Goal: Information Seeking & Learning: Understand process/instructions

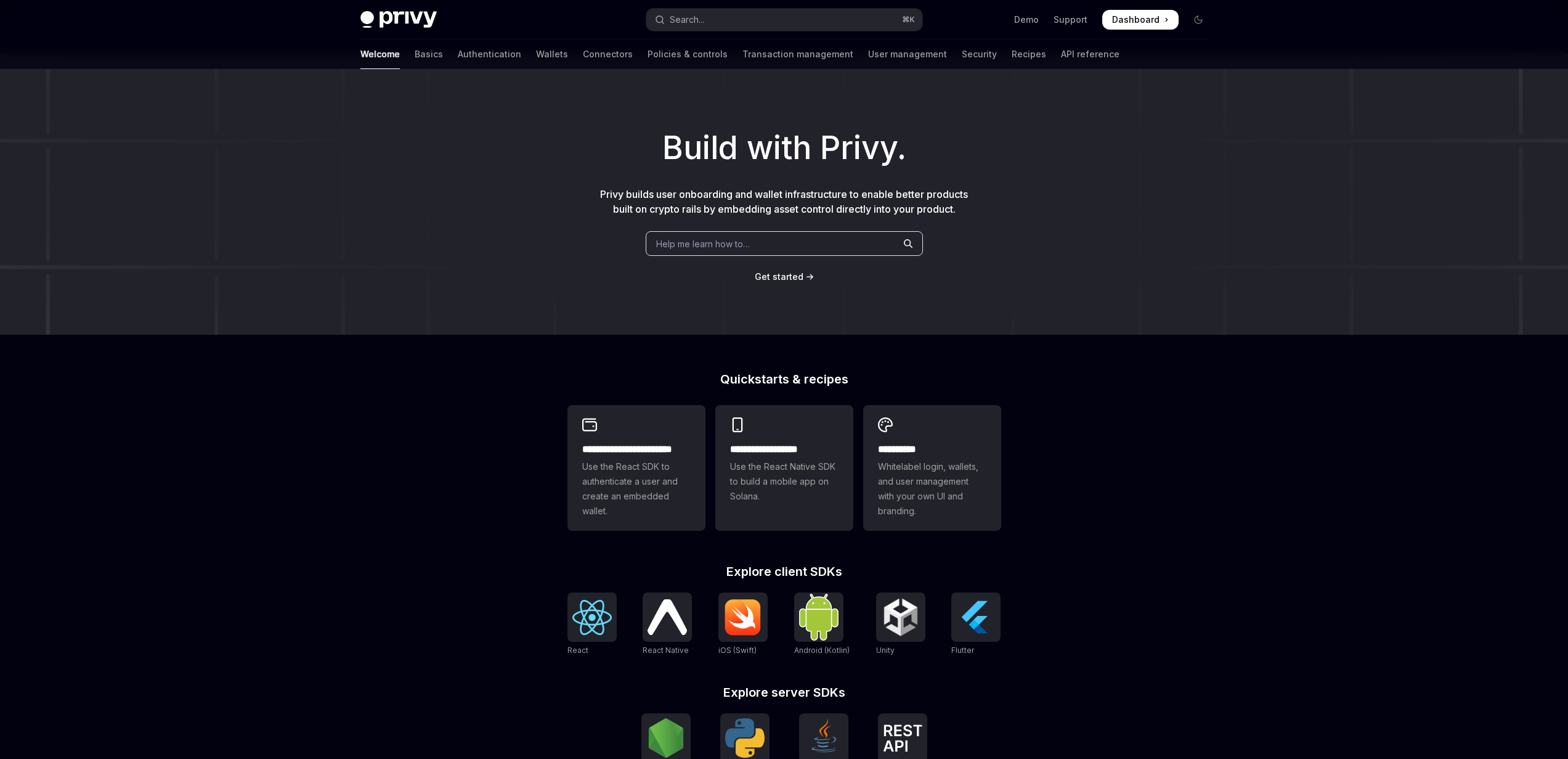
scroll to position [136, 0]
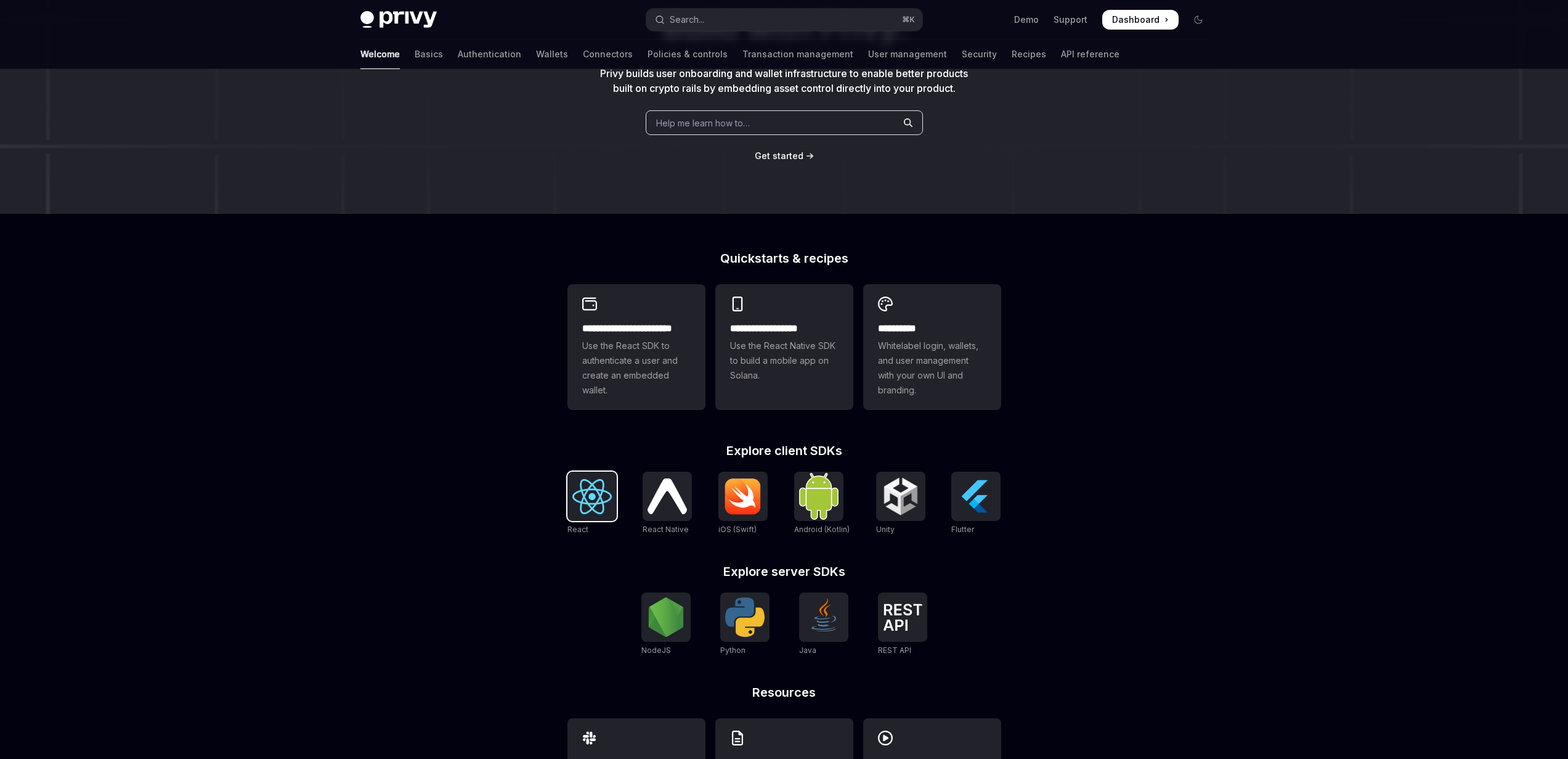
click at [577, 501] on img at bounding box center [592, 497] width 39 height 35
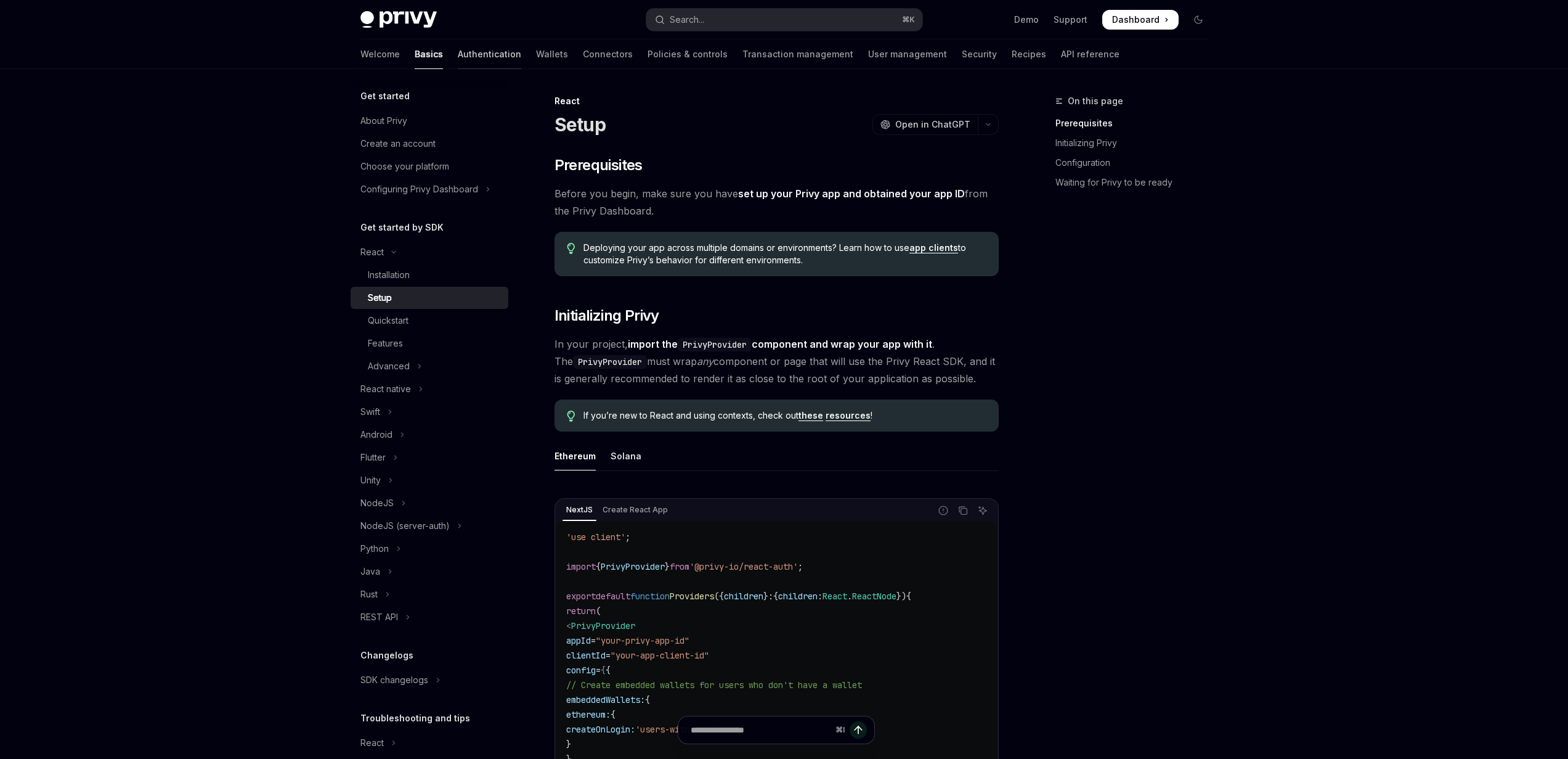
click at [457, 58] on link "Authentication" at bounding box center [489, 53] width 63 height 29
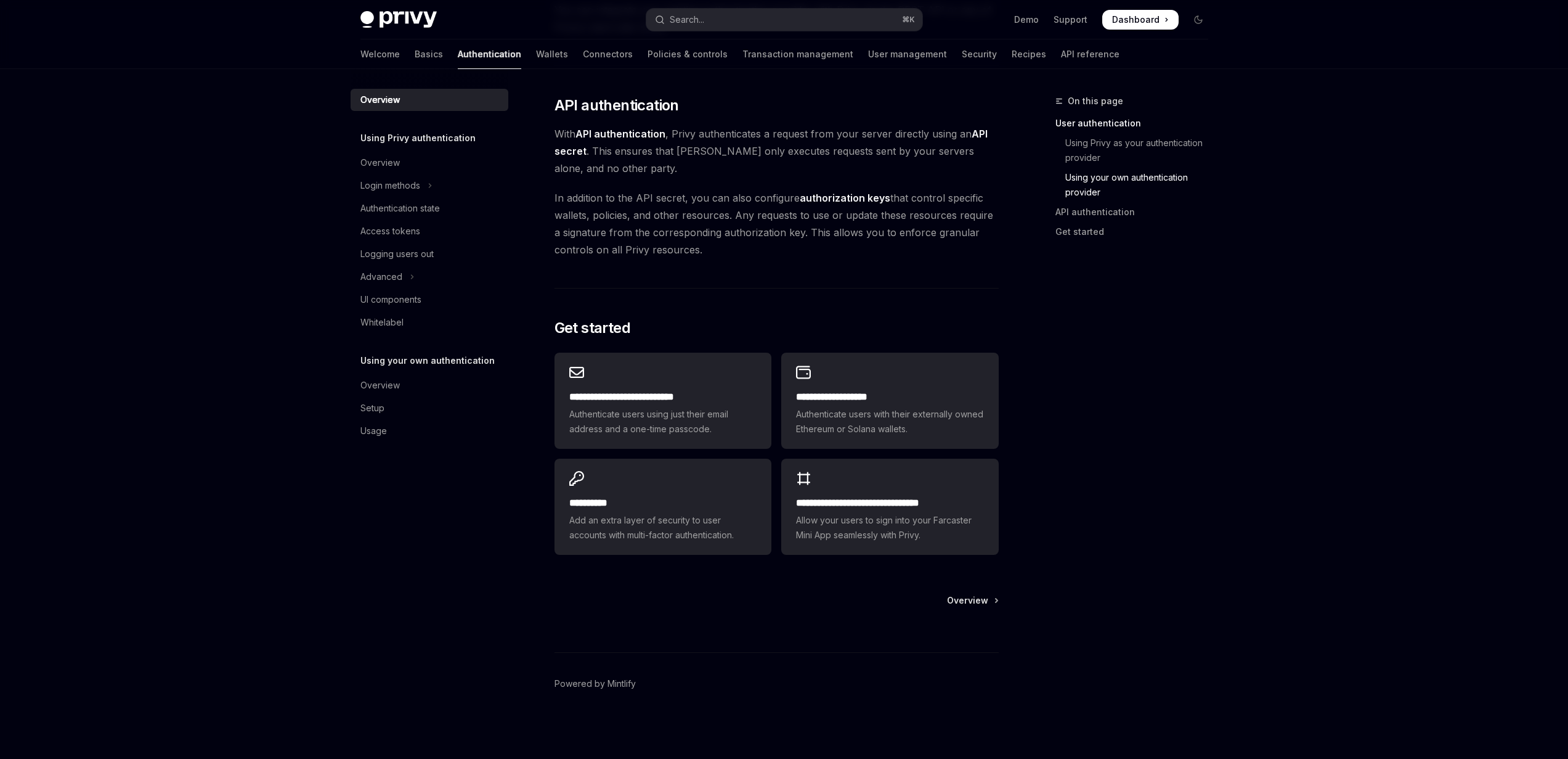
scroll to position [544, 0]
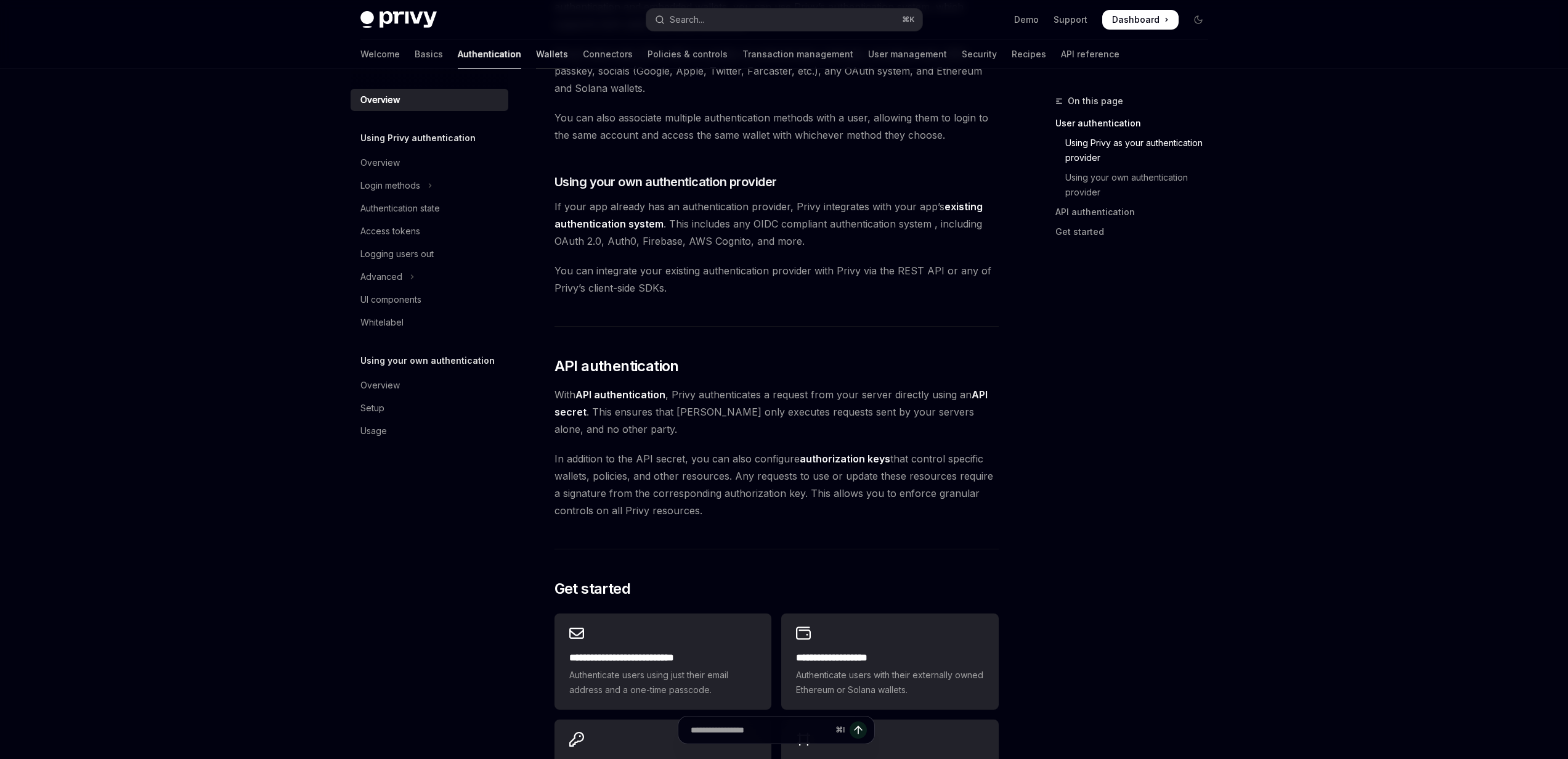
click at [536, 51] on link "Wallets" at bounding box center [552, 53] width 32 height 29
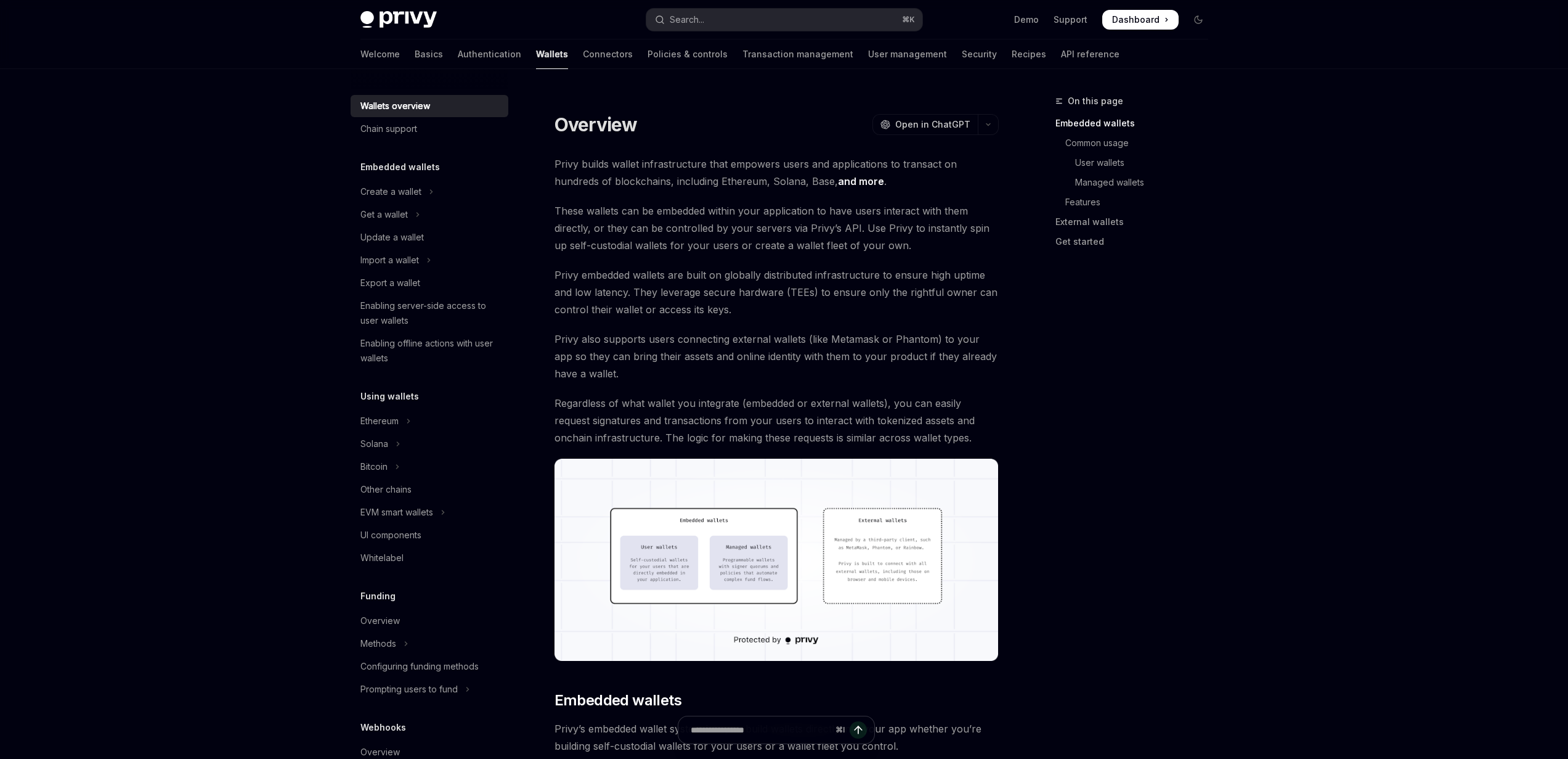
scroll to position [261, 0]
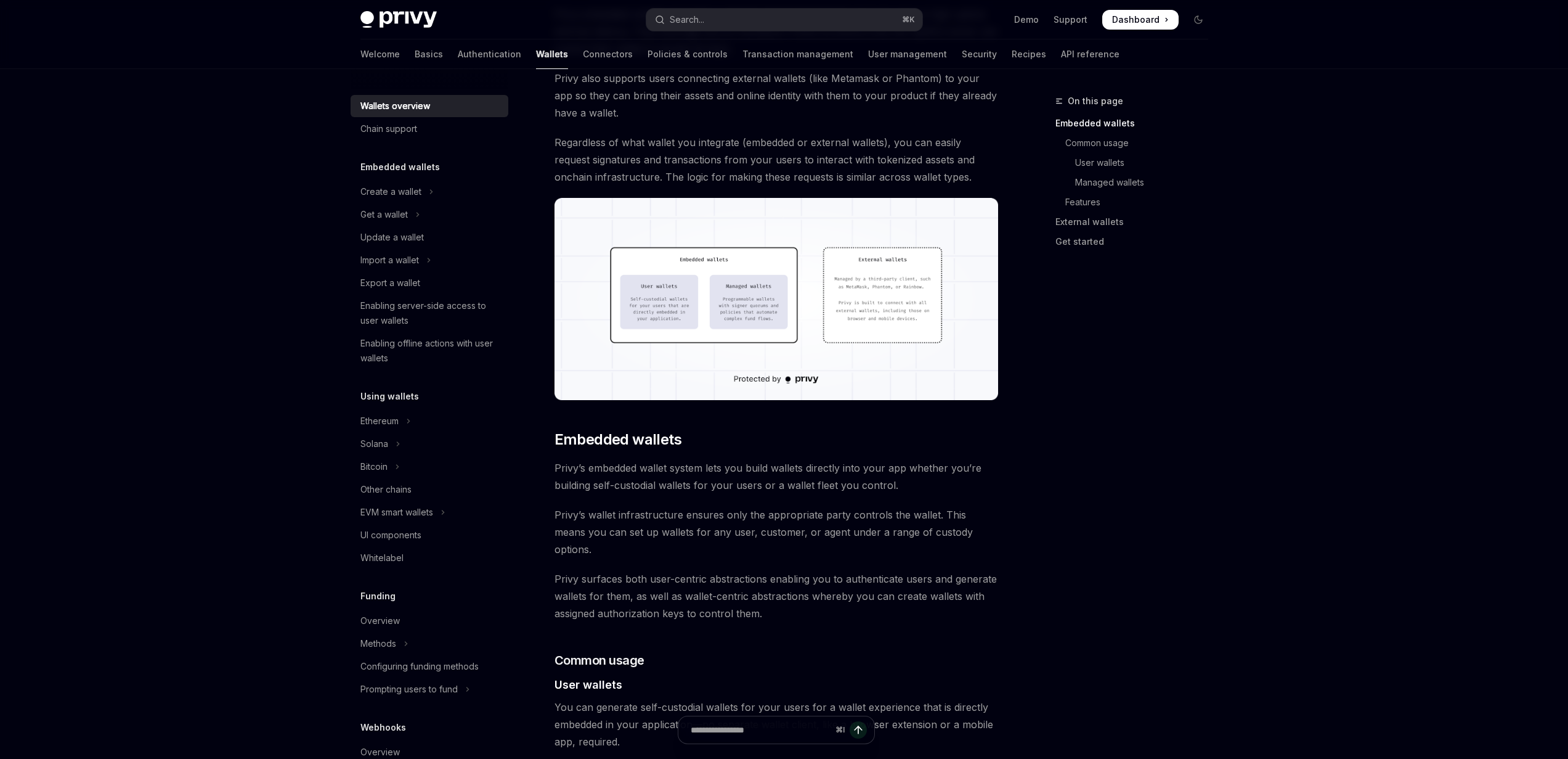
click at [713, 265] on img at bounding box center [776, 299] width 444 height 202
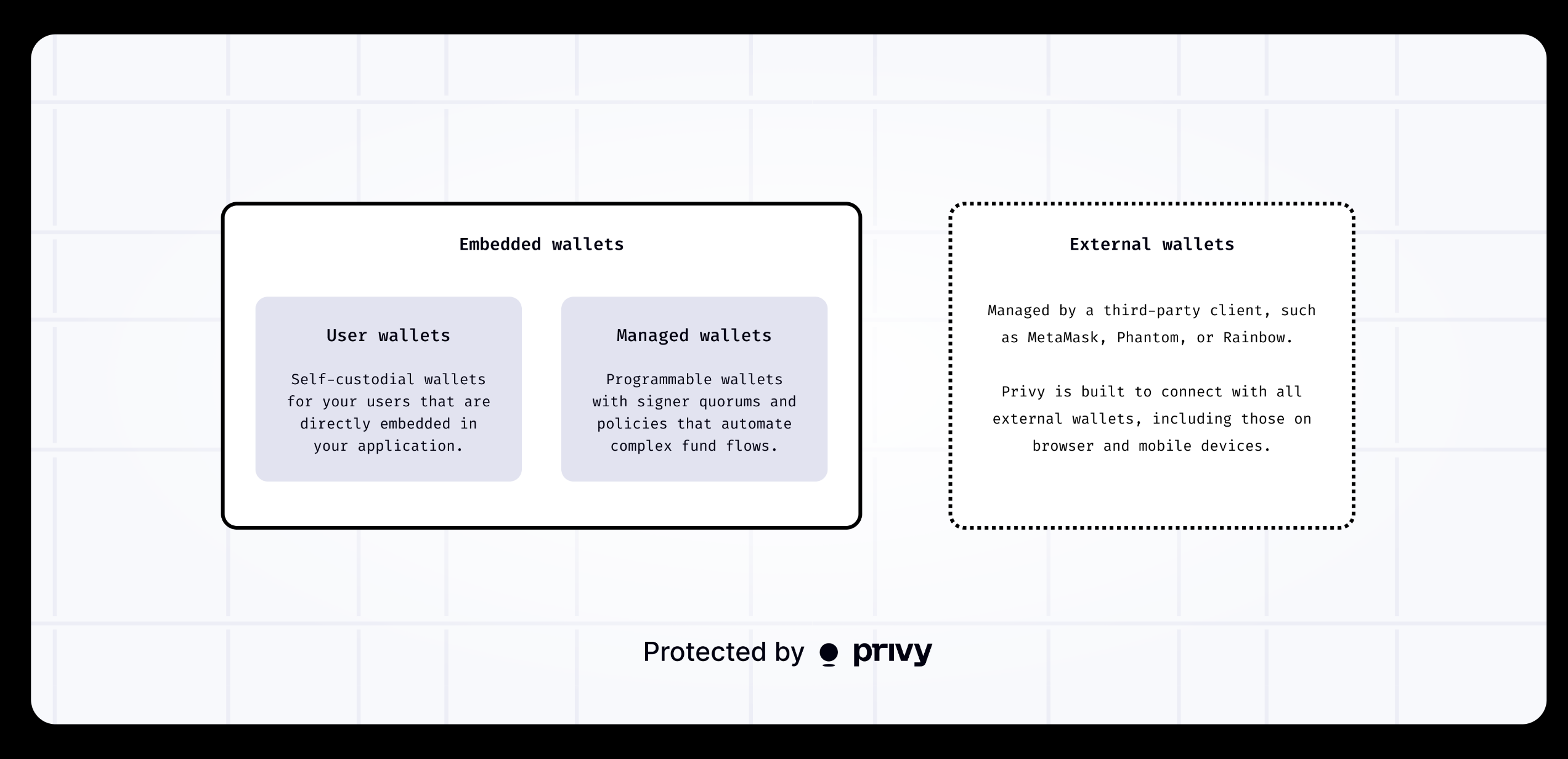
click at [883, 175] on img at bounding box center [789, 379] width 1515 height 690
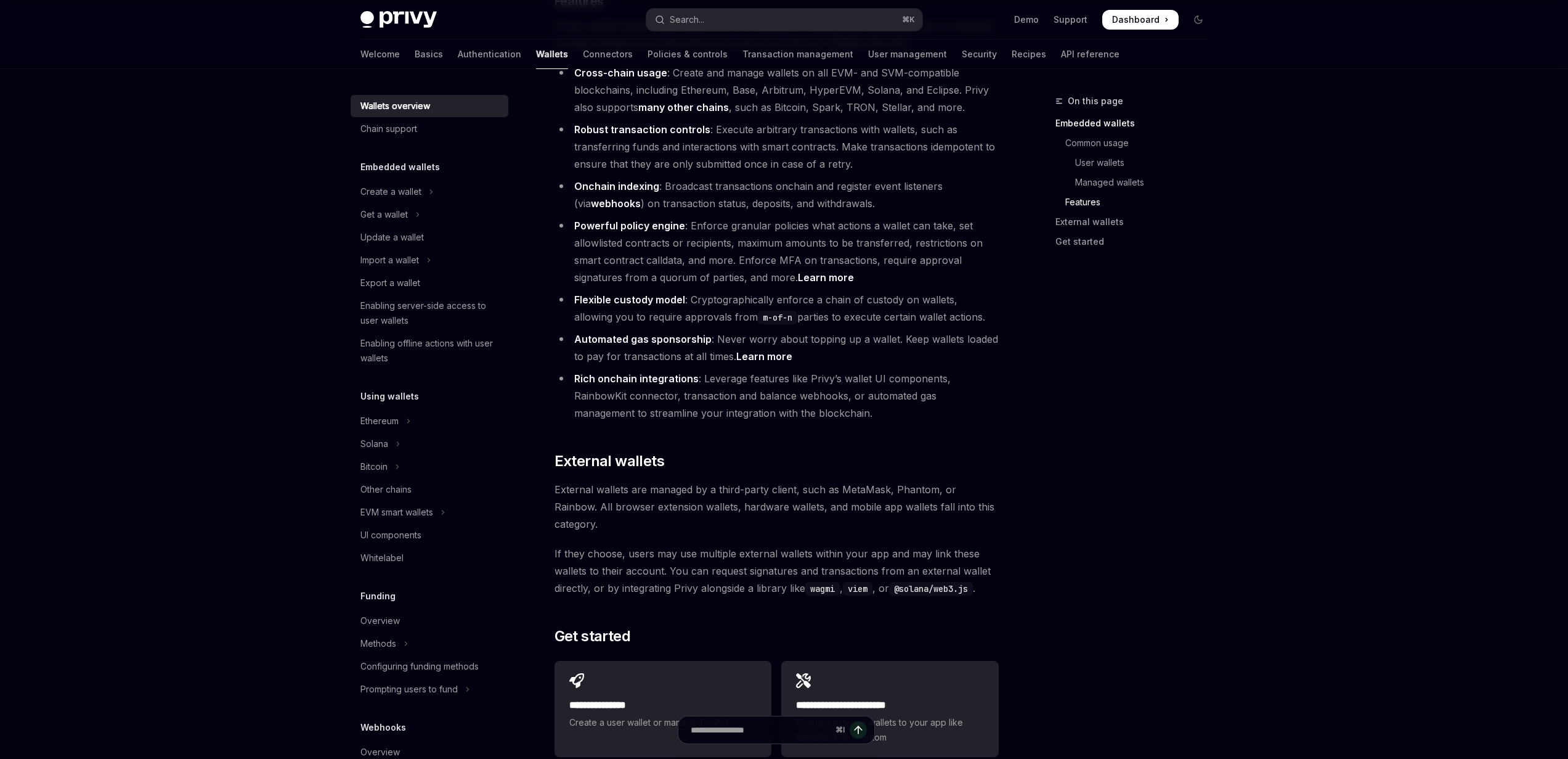
scroll to position [1632, 0]
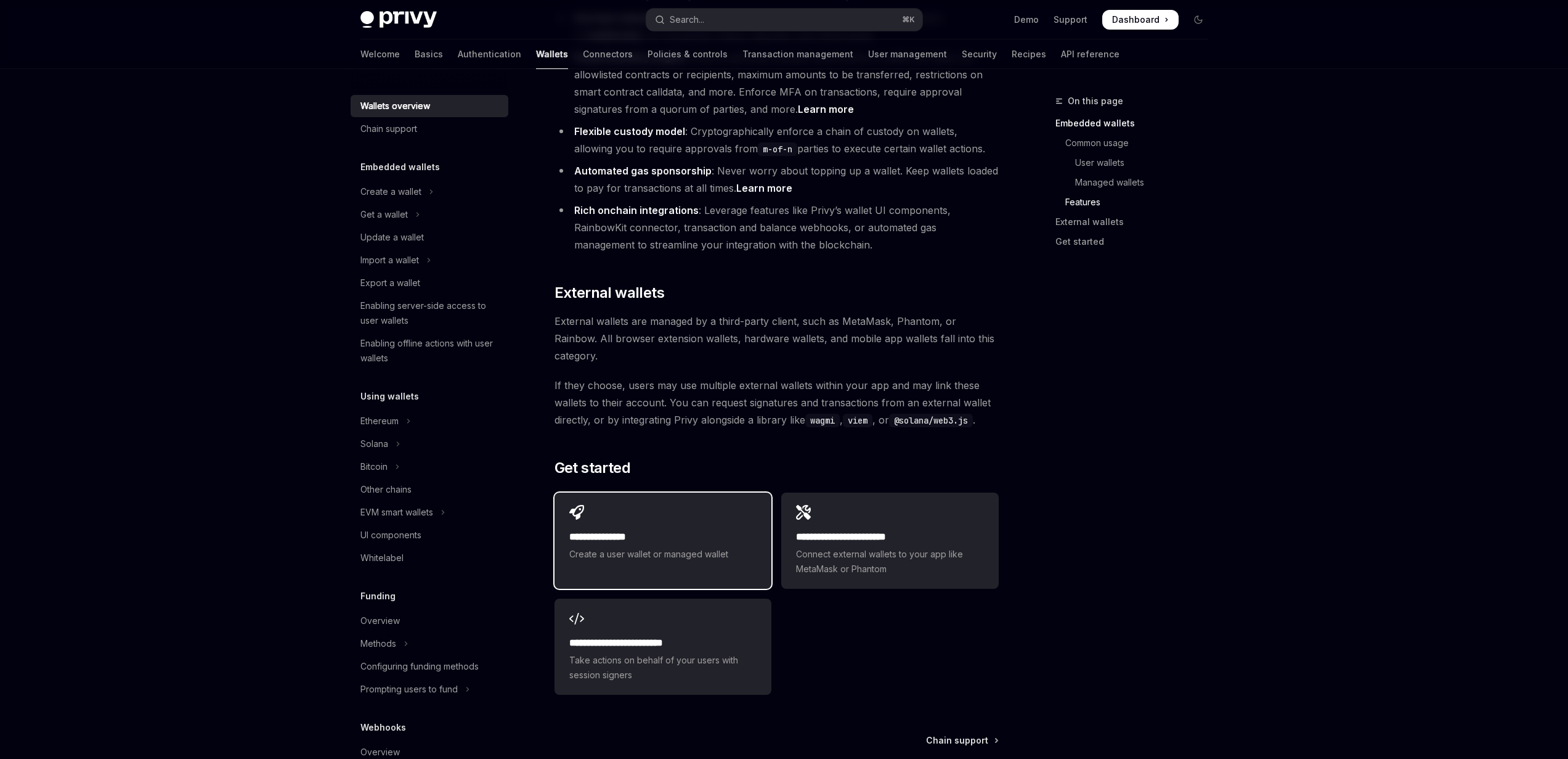
click at [638, 493] on div "**********" at bounding box center [663, 533] width 217 height 81
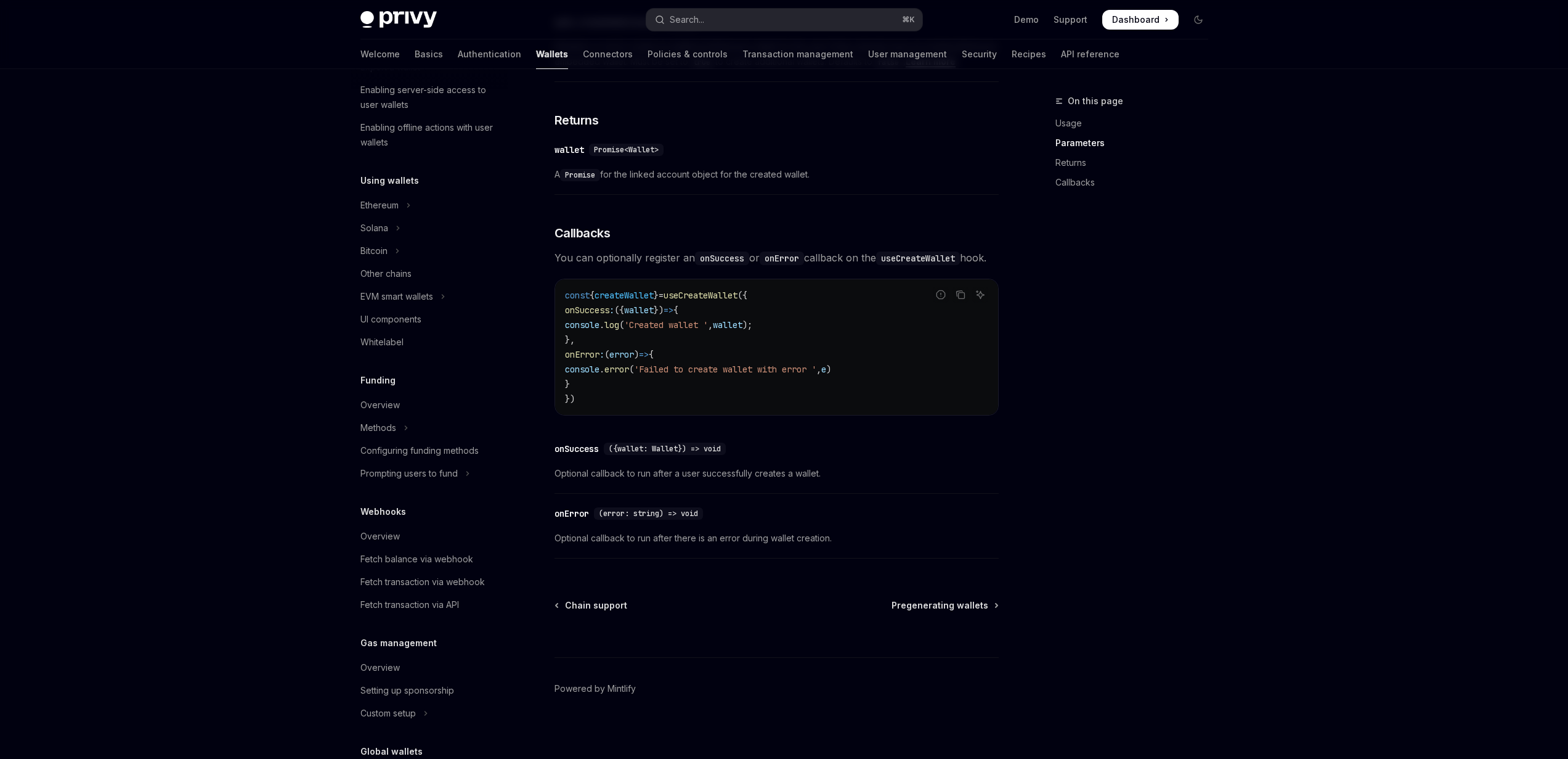
scroll to position [740, 0]
click at [428, 226] on button "Solana" at bounding box center [429, 228] width 158 height 23
type textarea "*"
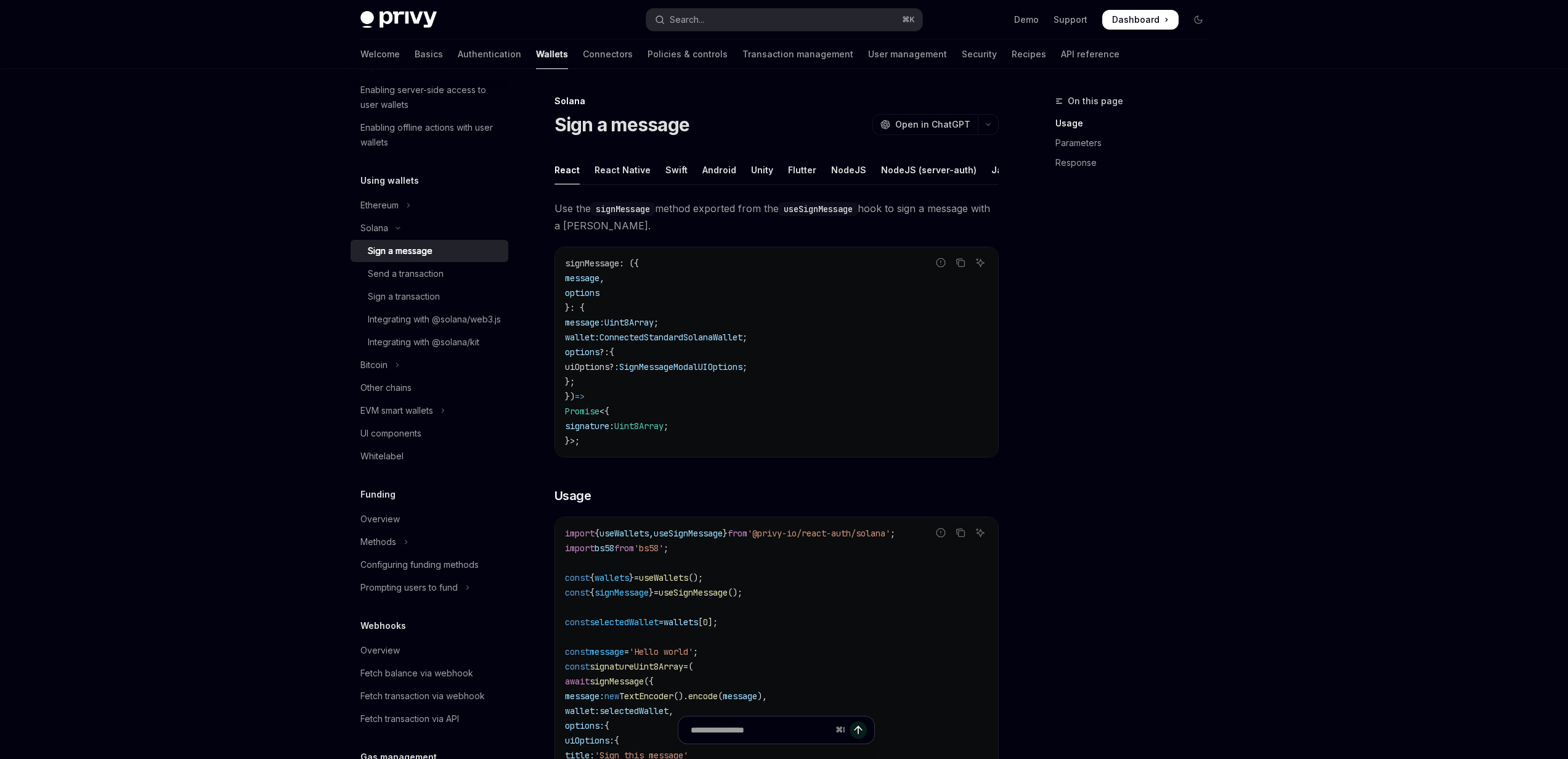
scroll to position [215, 0]
